Goal: Information Seeking & Learning: Learn about a topic

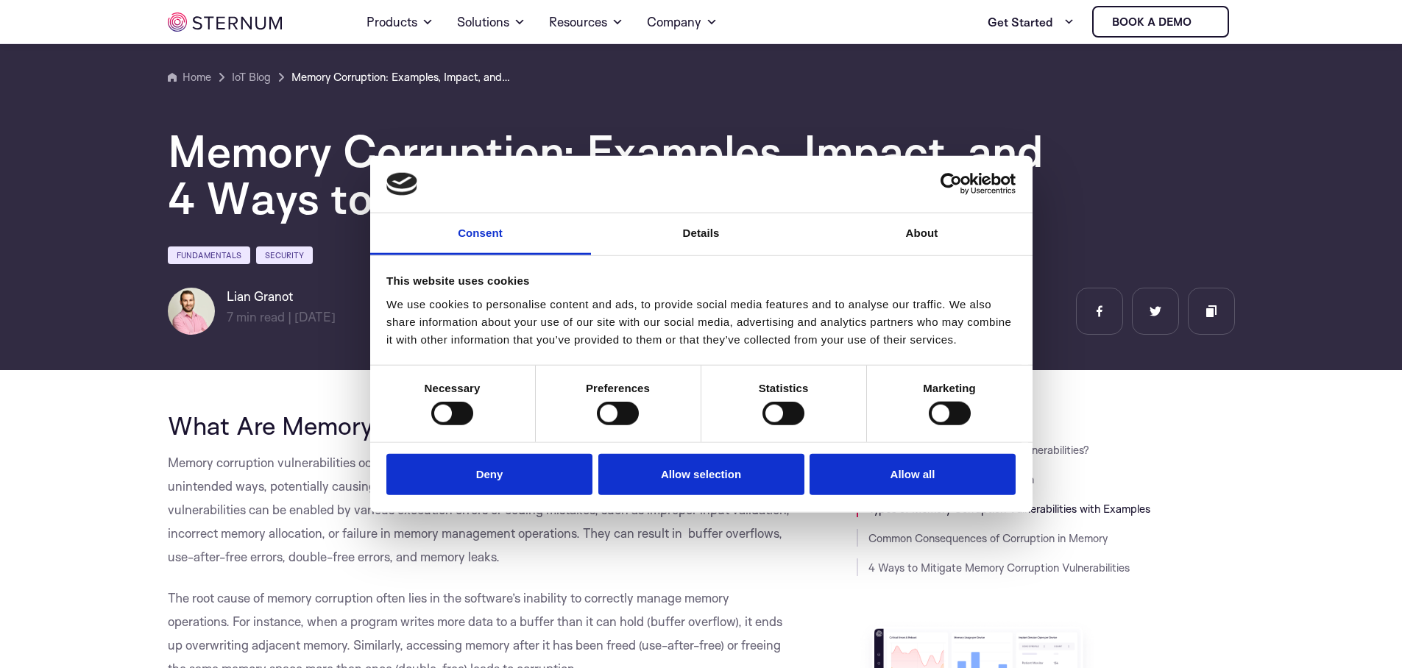
scroll to position [1495, 0]
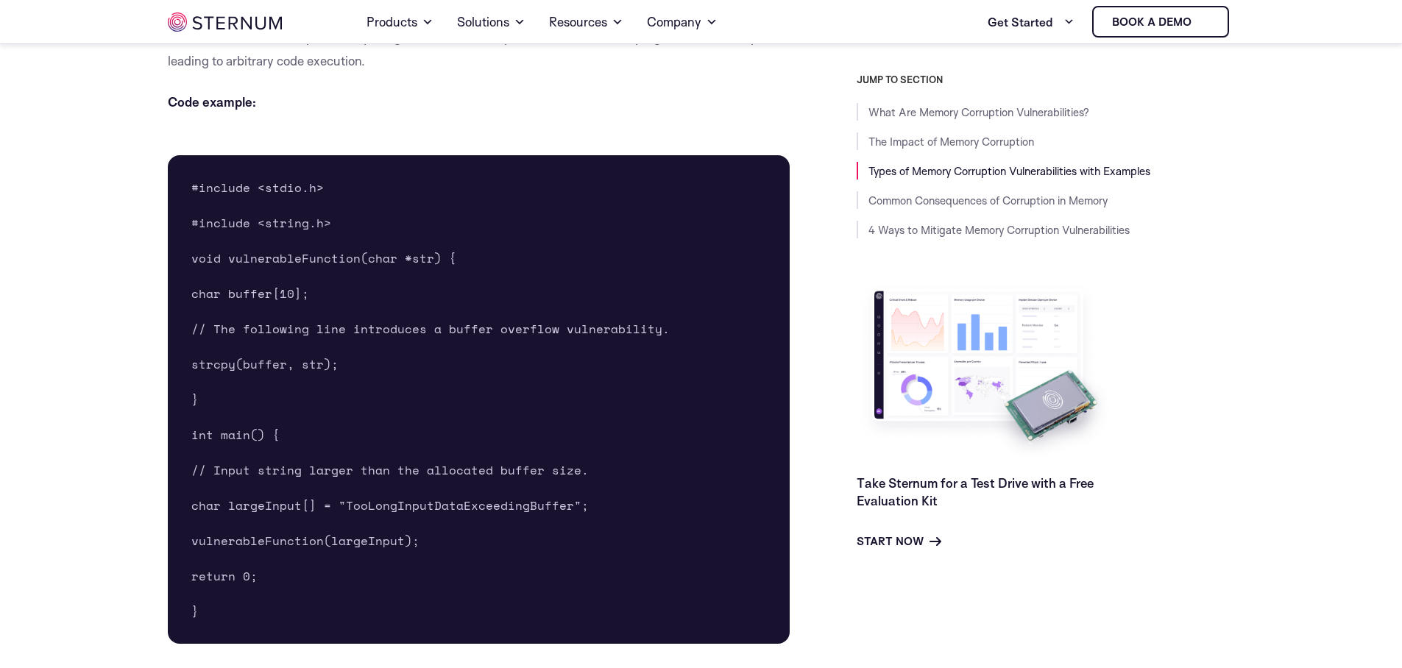
click at [870, 467] on button "Allow all" at bounding box center [913, 474] width 206 height 42
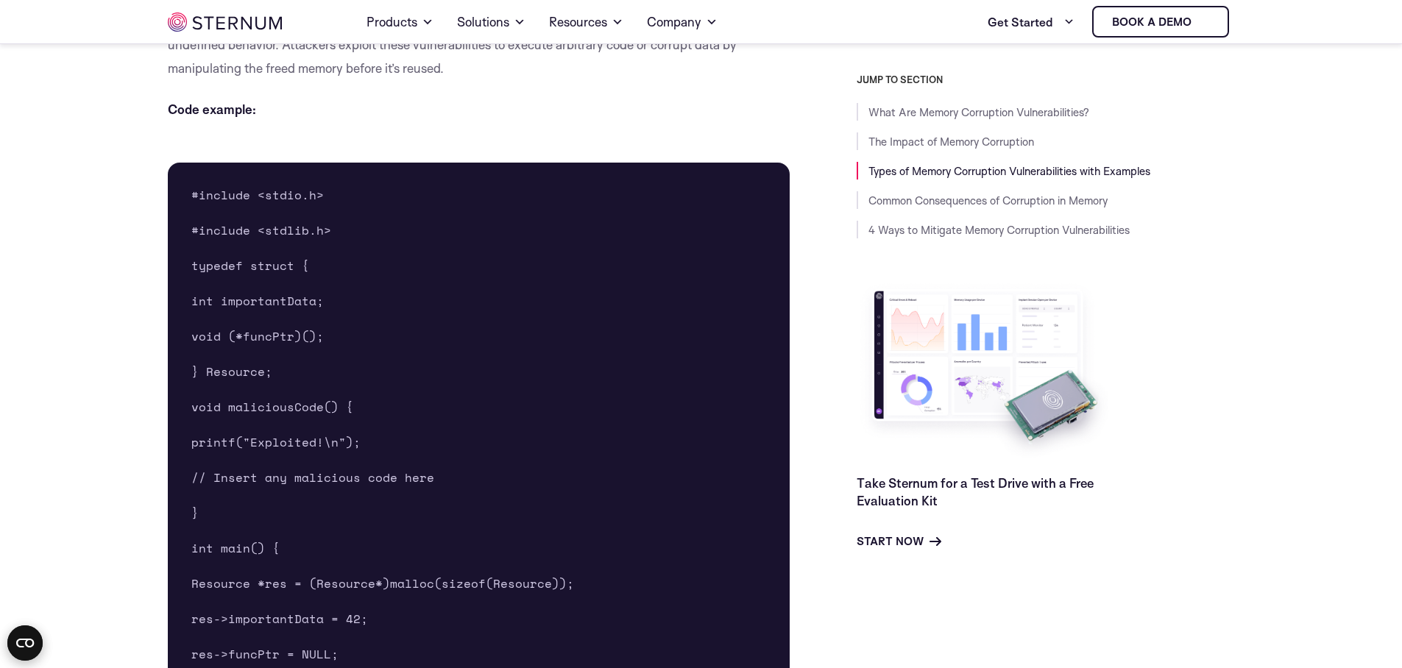
scroll to position [1860, 0]
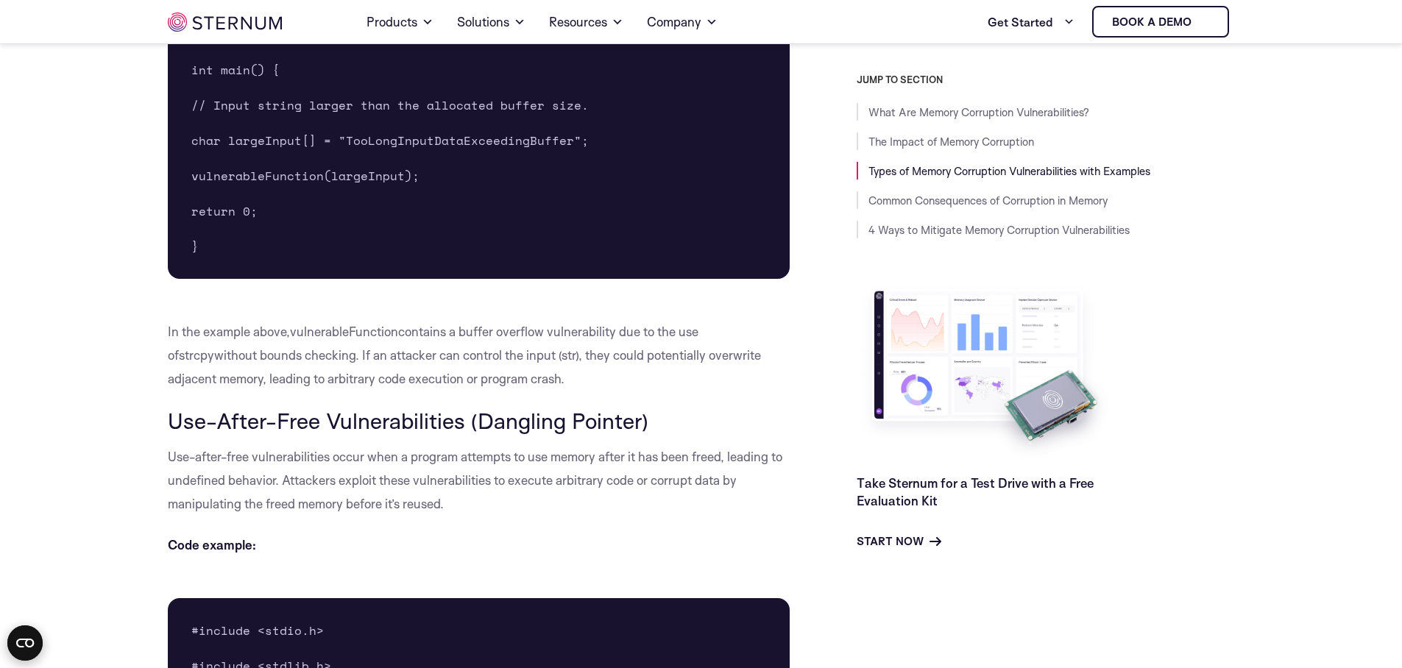
click at [184, 416] on span "Use-After-Free Vulnerabilities (Dangling Pointer)" at bounding box center [408, 420] width 481 height 27
drag, startPoint x: 184, startPoint y: 416, endPoint x: 313, endPoint y: 426, distance: 129.2
click at [313, 426] on span "Use-After-Free Vulnerabilities (Dangling Pointer)" at bounding box center [408, 420] width 481 height 27
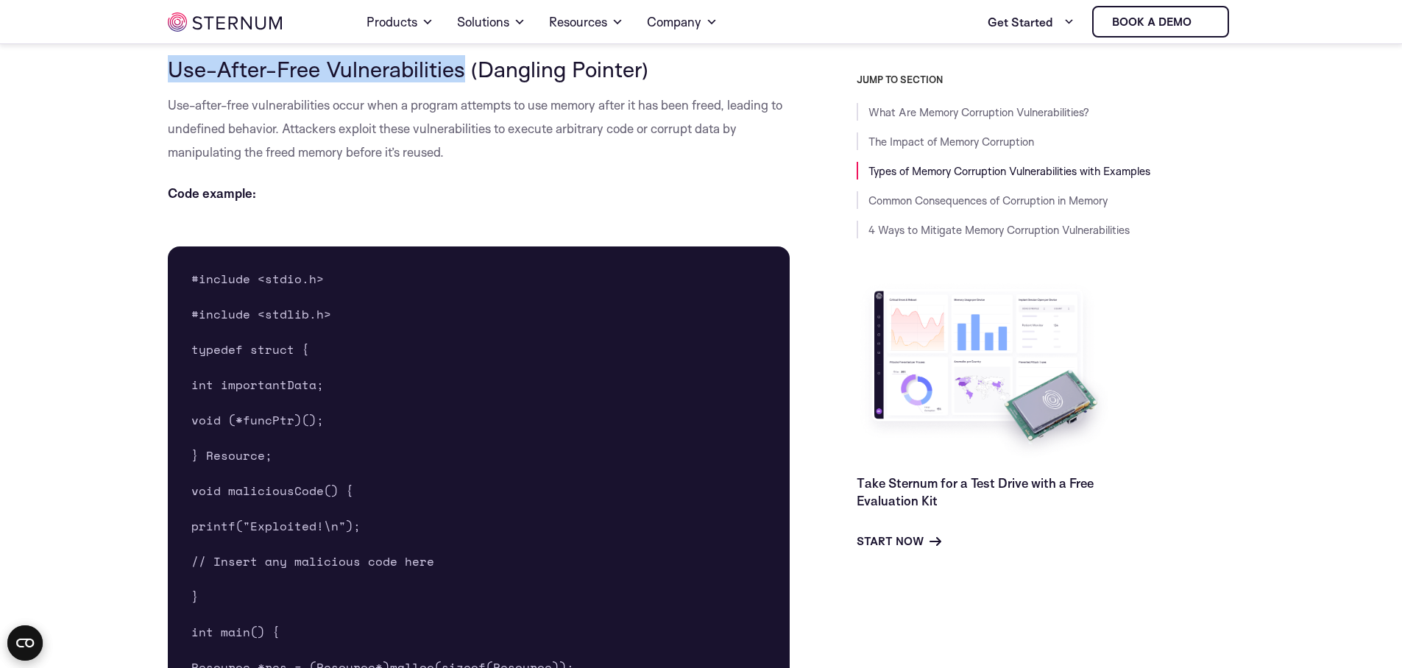
scroll to position [2060, 0]
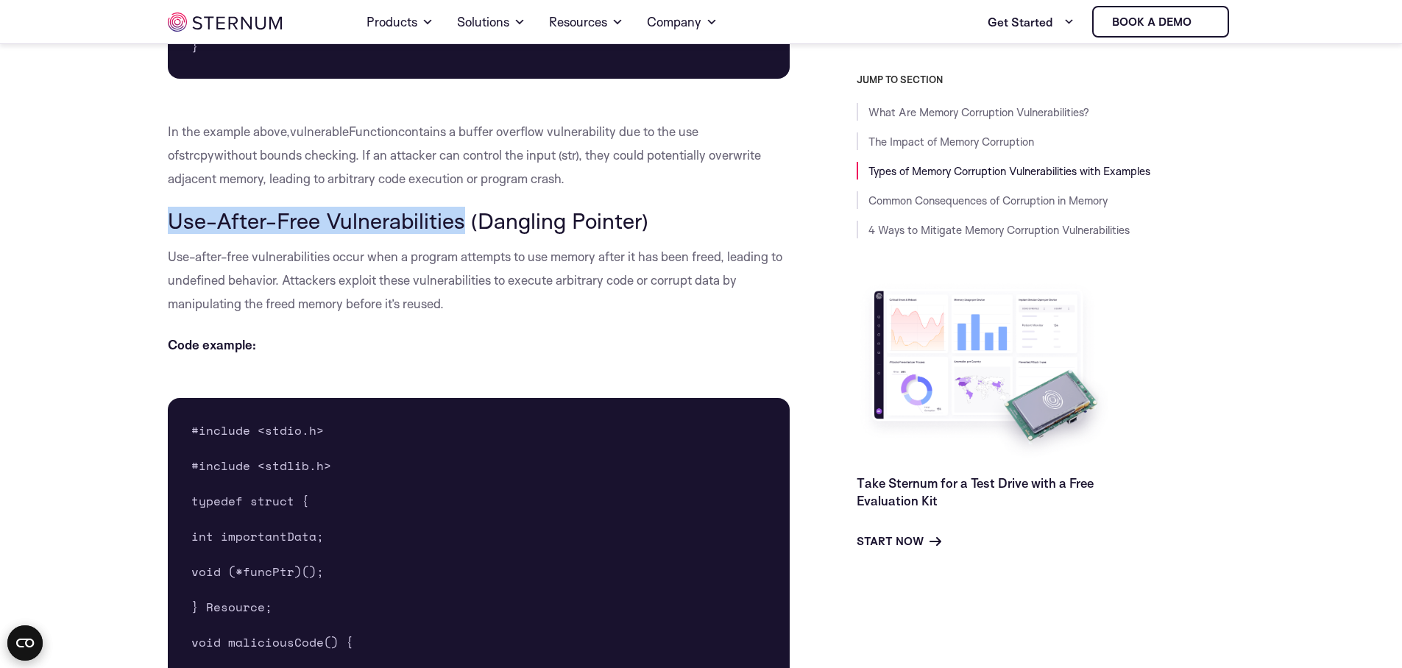
copy span "Use-After-Free Vulnerabilities"
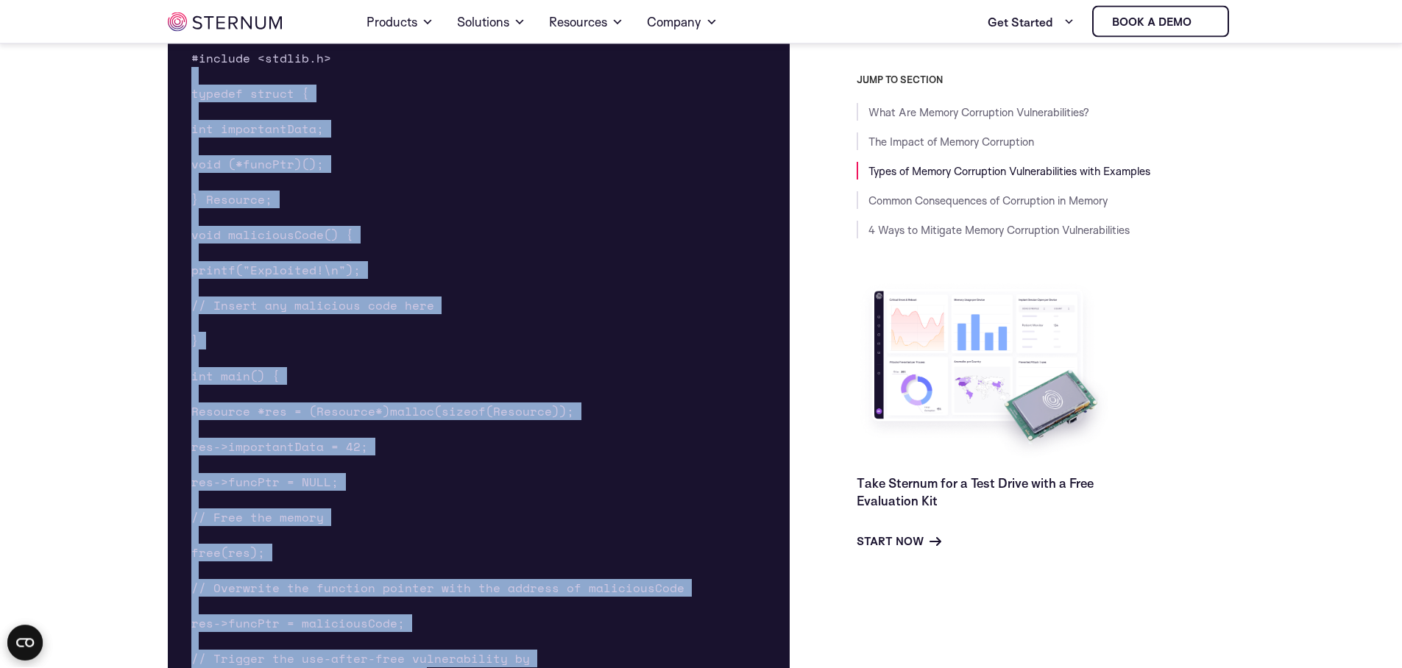
scroll to position [2366, 0]
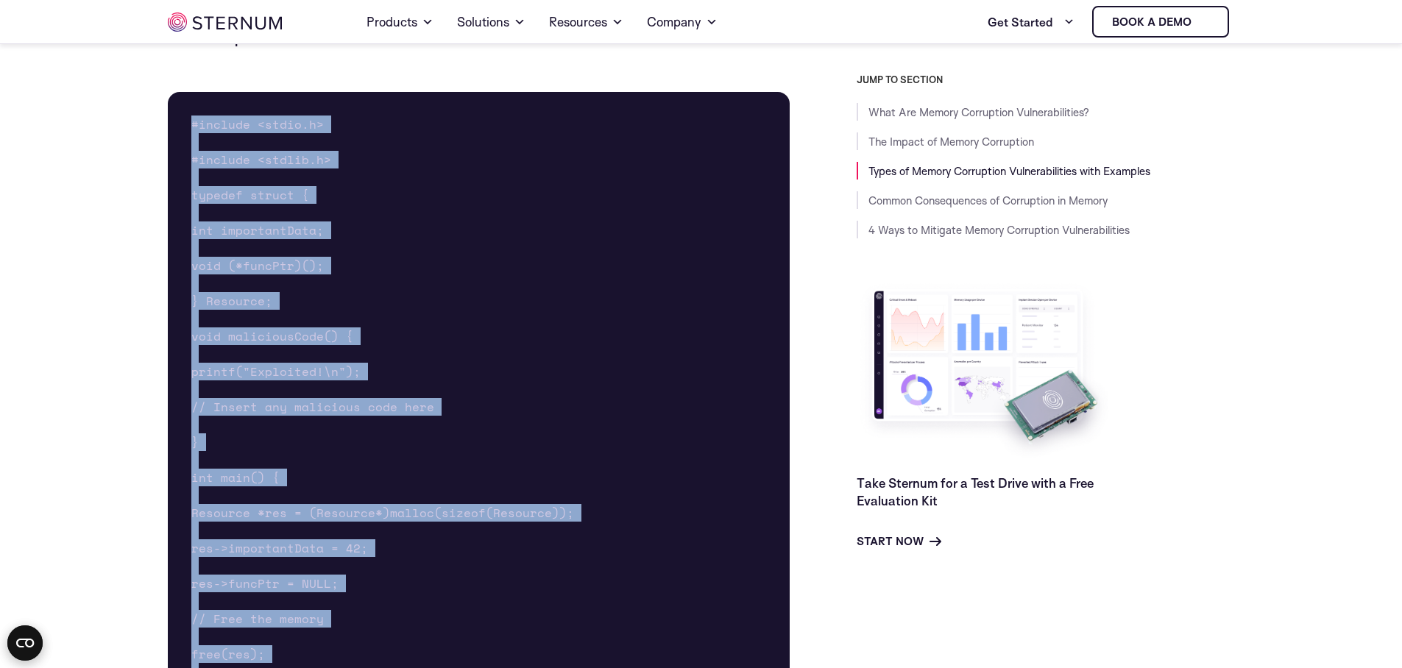
drag, startPoint x: 250, startPoint y: 405, endPoint x: 412, endPoint y: 111, distance: 336.0
click at [176, 116] on pre "#include <stdio.h> #include <stdlib.h> typedef struct { int importantData; void…" at bounding box center [479, 504] width 623 height 824
copy pre "#include <stdio.h> #include <stdlib.h> typedef struct { int importantData; void…"
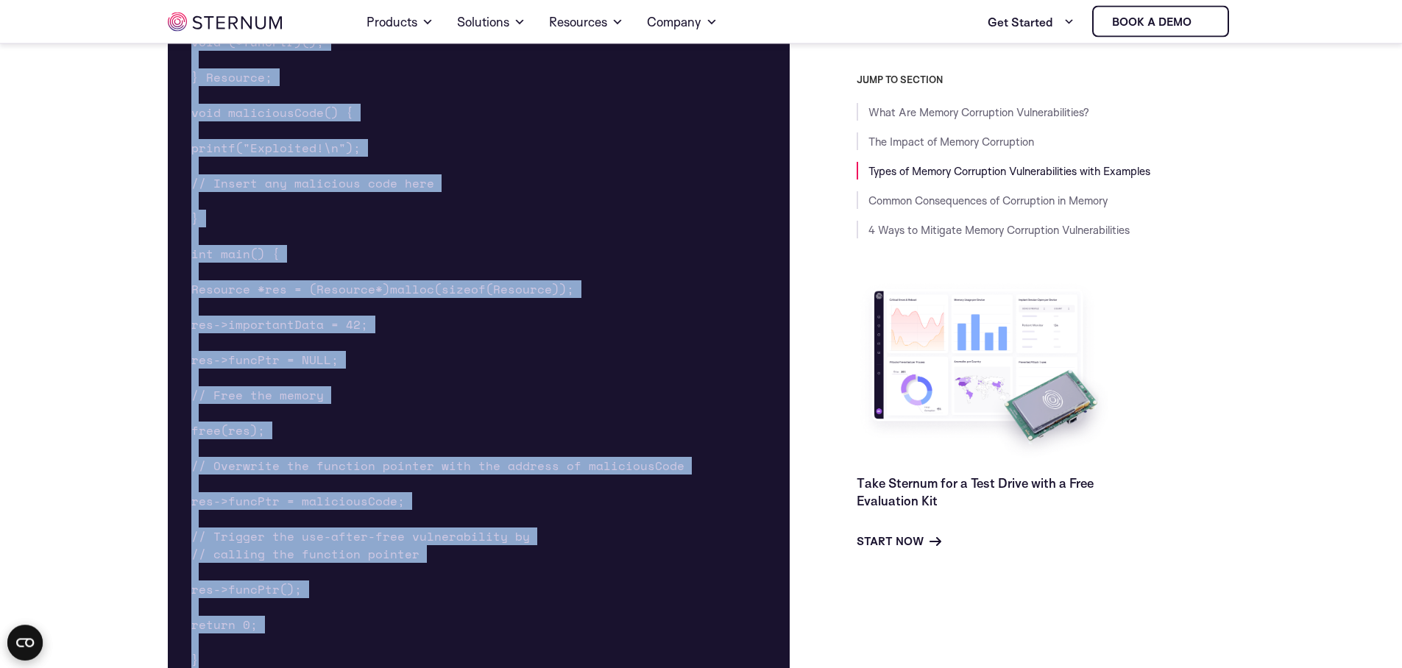
scroll to position [2802, 0]
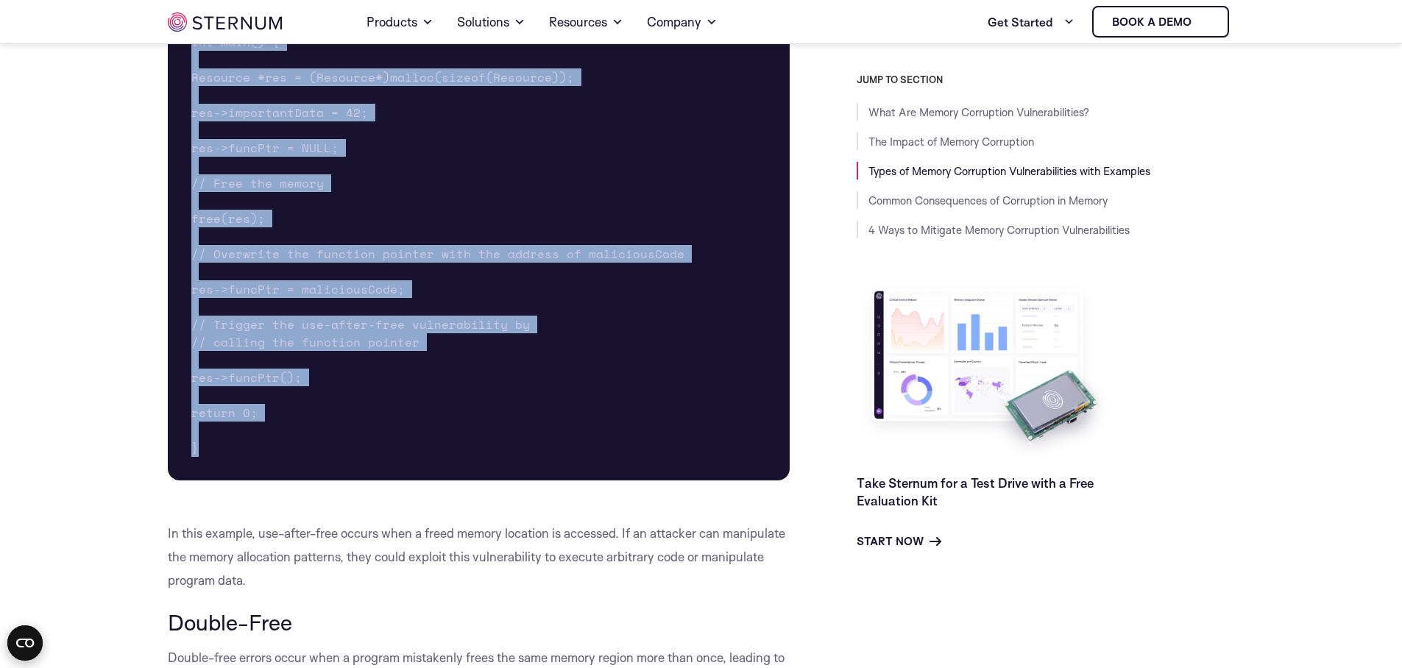
click at [528, 353] on pre "#include <stdio.h> #include <stdlib.h> typedef struct { int importantData; void…" at bounding box center [479, 68] width 623 height 824
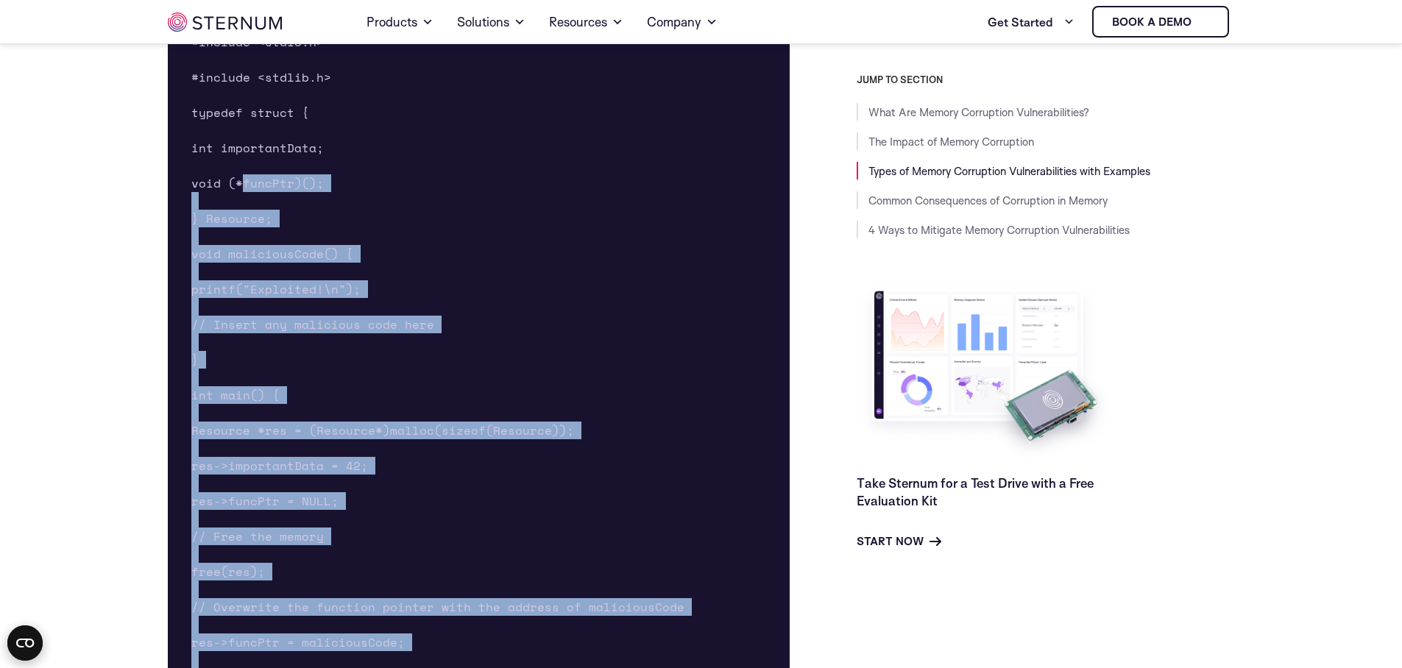
scroll to position [2142, 0]
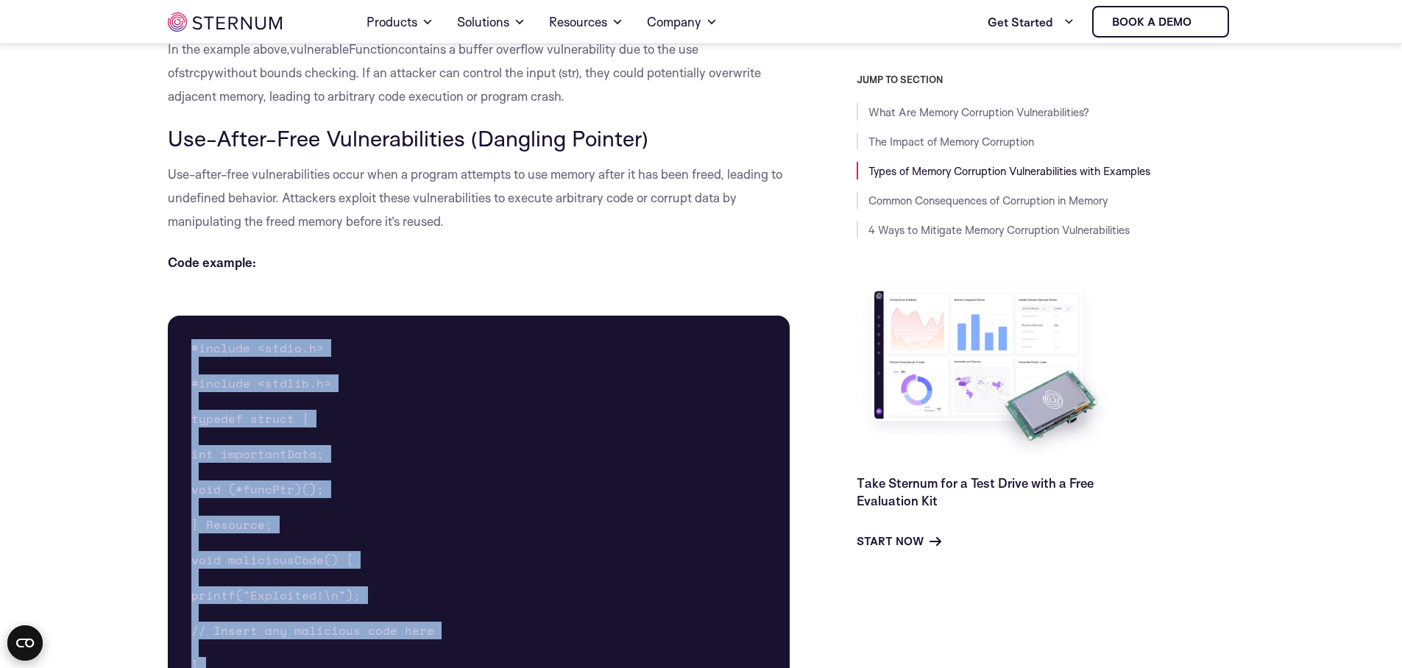
drag, startPoint x: 289, startPoint y: 458, endPoint x: 322, endPoint y: 217, distance: 243.6
copy pre "#include <stdio.h> #include <stdlib.h> typedef struct { int importantData; void…"
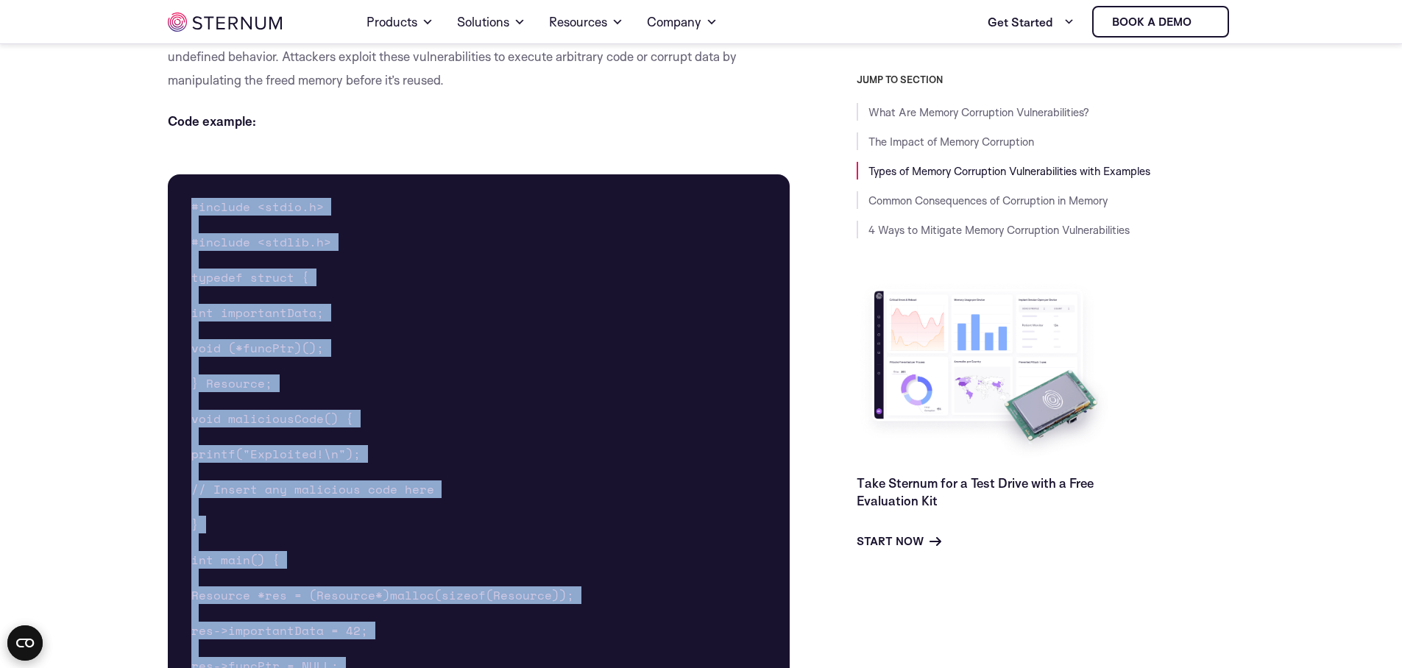
click at [475, 405] on pre "#include <stdio.h> #include <stdlib.h> typedef struct { int importantData; void…" at bounding box center [479, 586] width 623 height 824
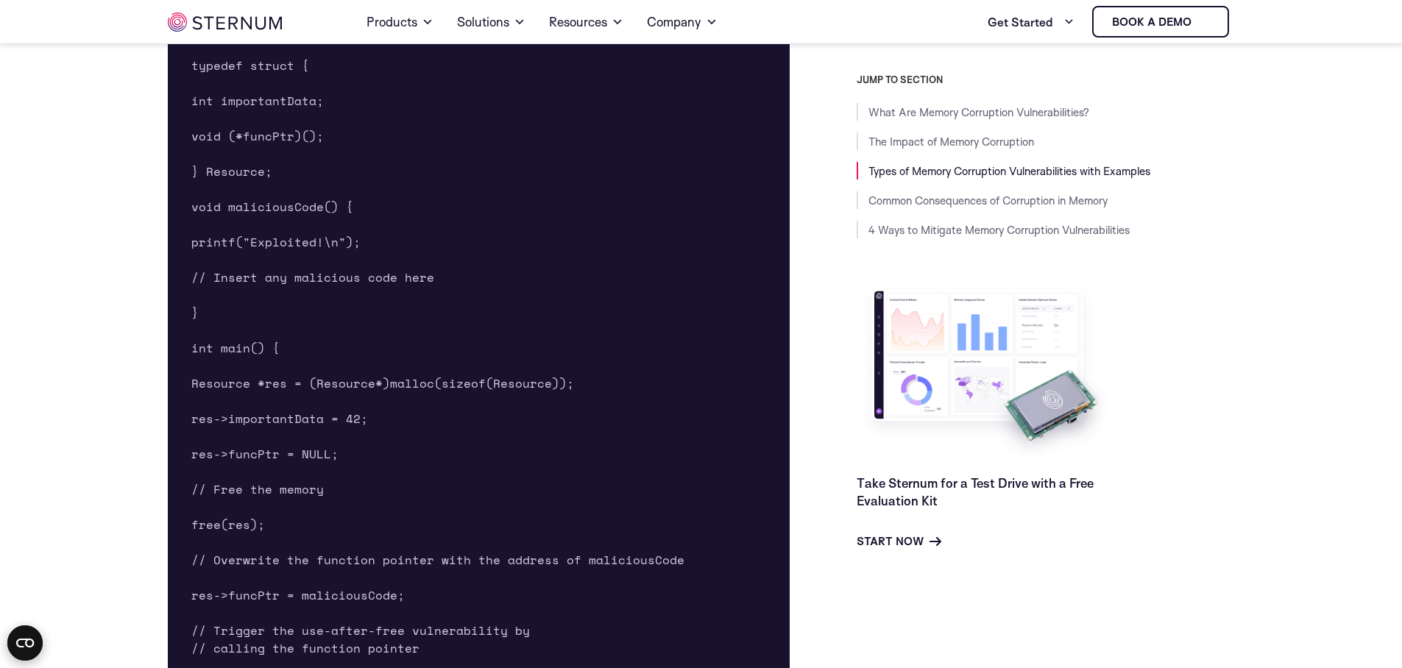
scroll to position [2637, 0]
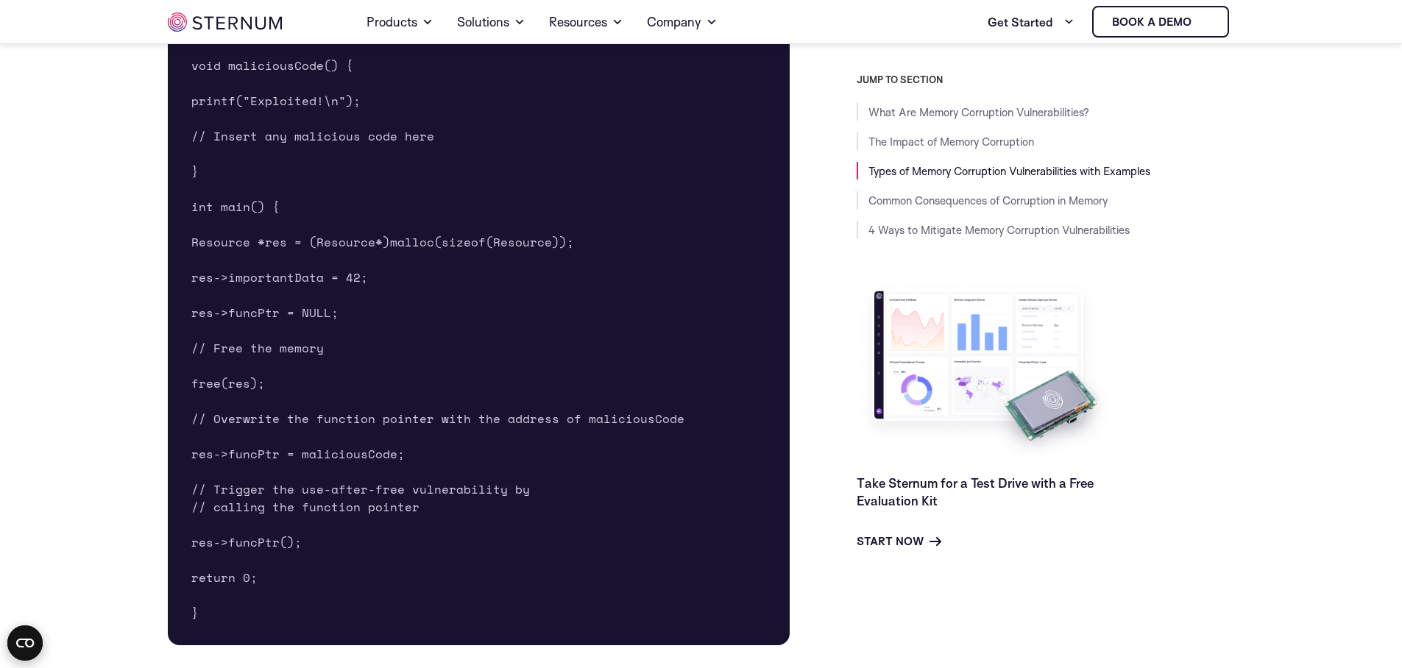
click at [553, 242] on span "Resource *res = (Resource*)malloc(sizeof(Resource));" at bounding box center [382, 242] width 383 height 18
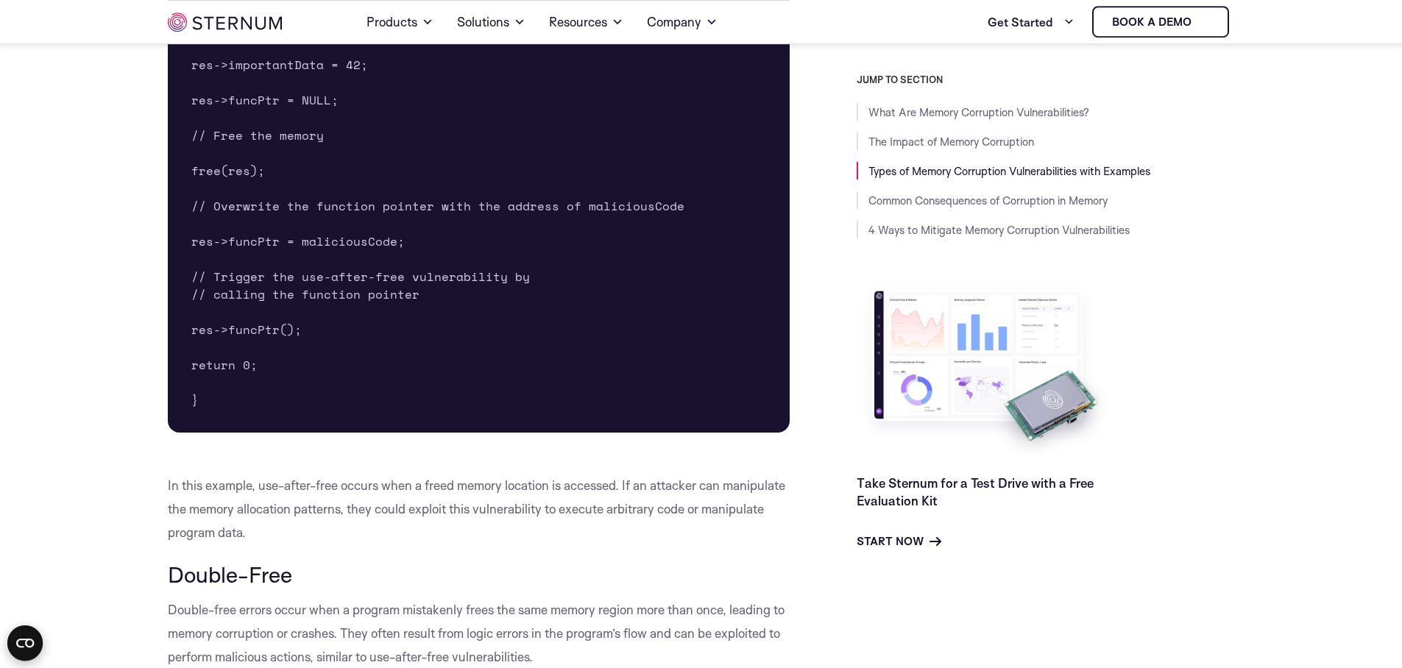
scroll to position [2849, 0]
